Goal: Task Accomplishment & Management: Manage account settings

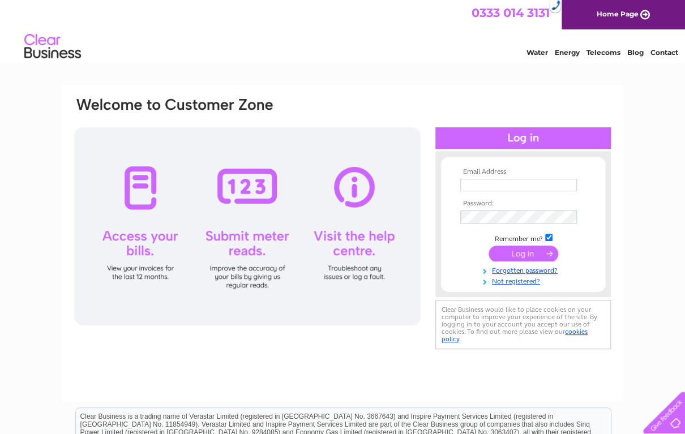
type input "fiona@classytaxis.co.uk"
click at [532, 256] on input "submit" at bounding box center [523, 254] width 70 height 16
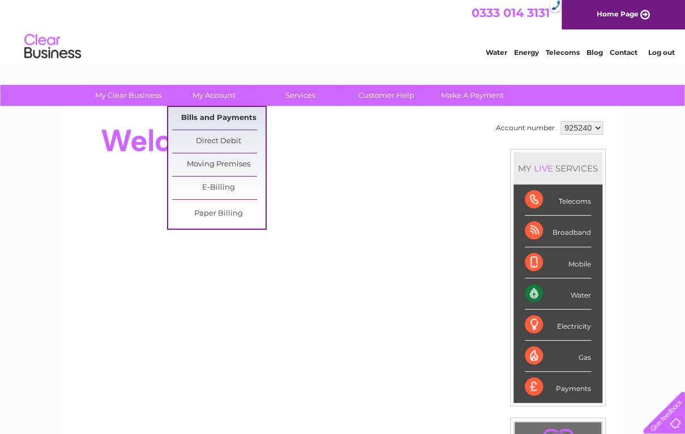
click at [217, 114] on link "Bills and Payments" at bounding box center [218, 118] width 93 height 23
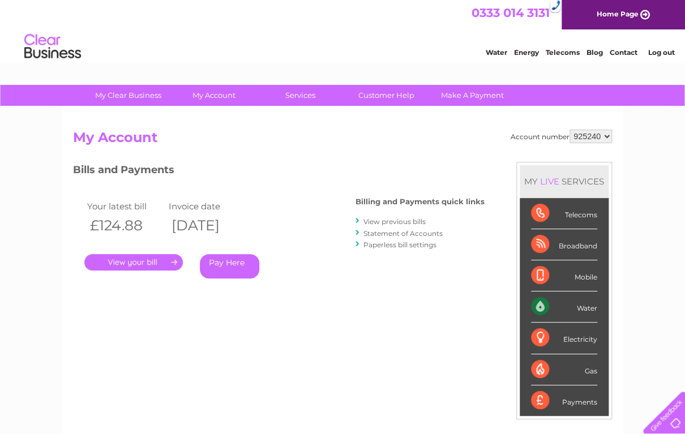
click at [380, 219] on link "View previous bills" at bounding box center [394, 221] width 62 height 8
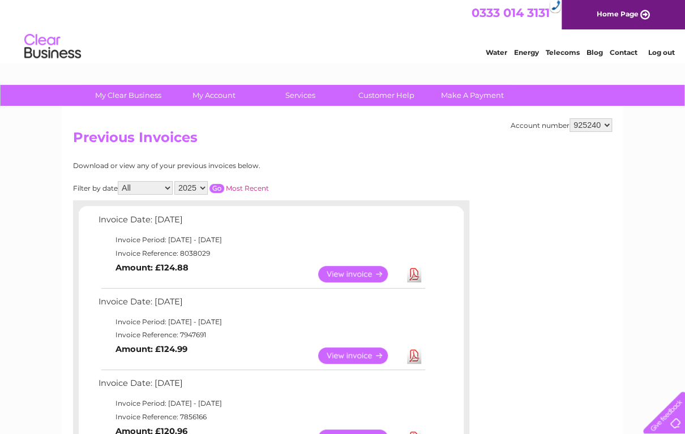
click at [376, 274] on link "View" at bounding box center [359, 274] width 83 height 16
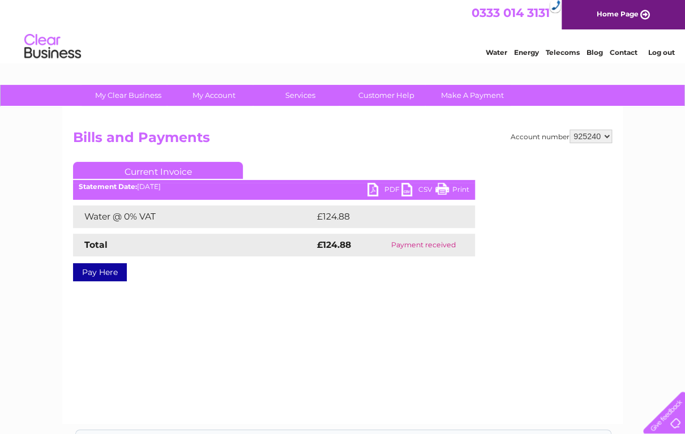
drag, startPoint x: 451, startPoint y: 191, endPoint x: 192, endPoint y: 263, distance: 268.6
click at [451, 191] on link "Print" at bounding box center [452, 191] width 34 height 16
